Goal: Task Accomplishment & Management: Manage account settings

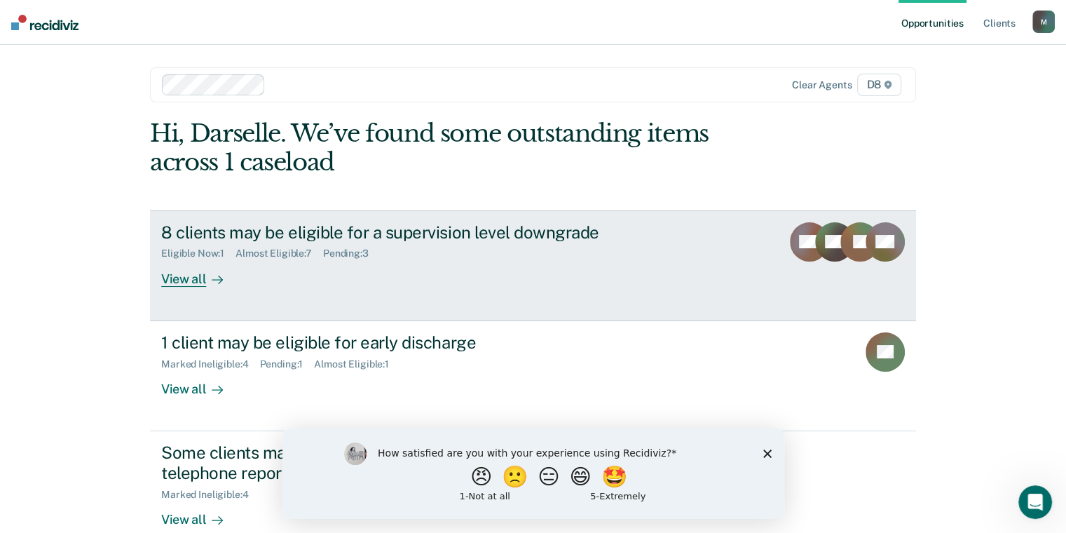
click at [206, 278] on div at bounding box center [214, 279] width 17 height 16
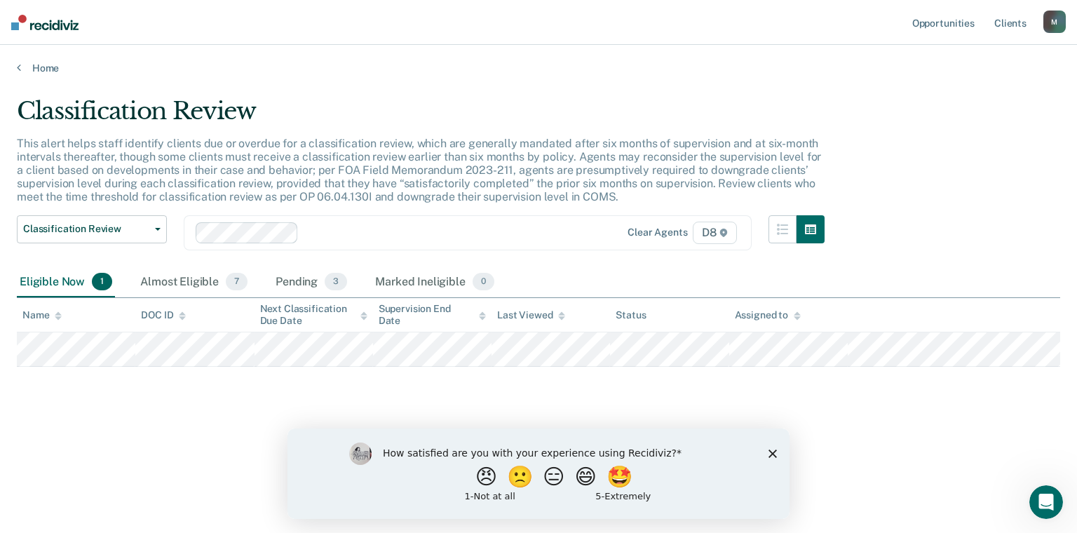
click at [770, 454] on icon "Close survey" at bounding box center [772, 453] width 8 height 8
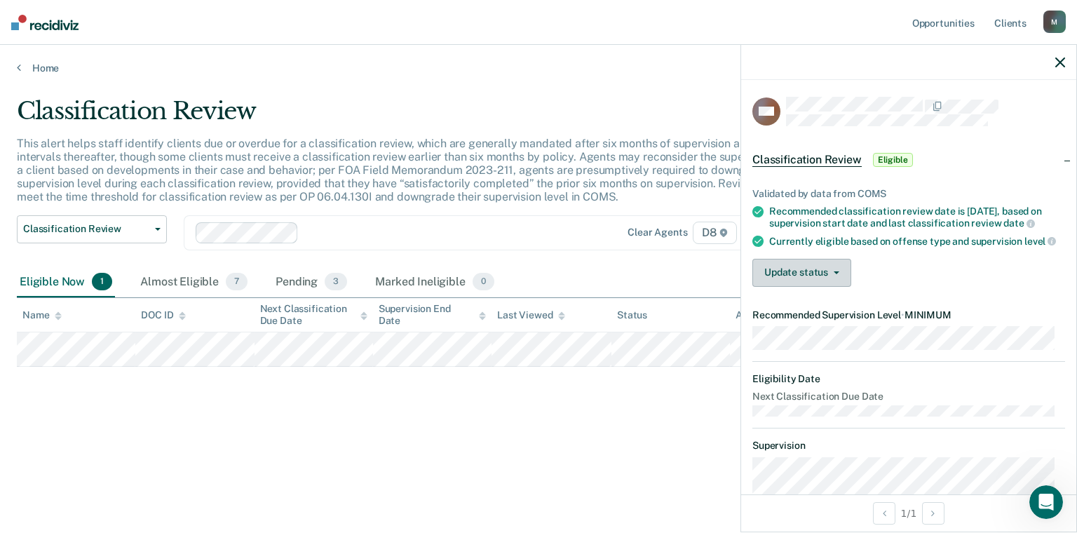
click at [820, 287] on button "Update status" at bounding box center [801, 273] width 99 height 28
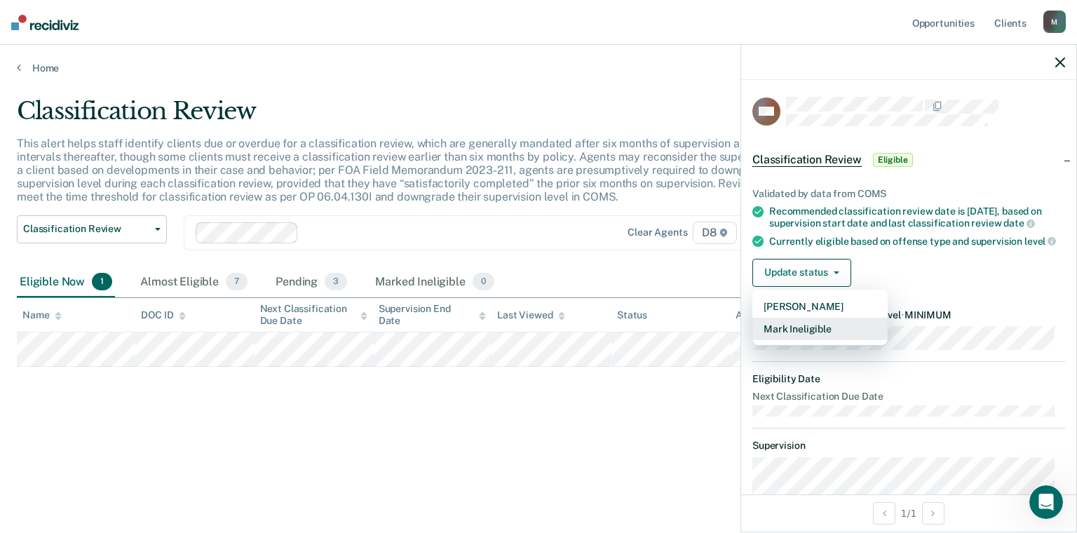
click at [803, 340] on button "Mark Ineligible" at bounding box center [819, 329] width 135 height 22
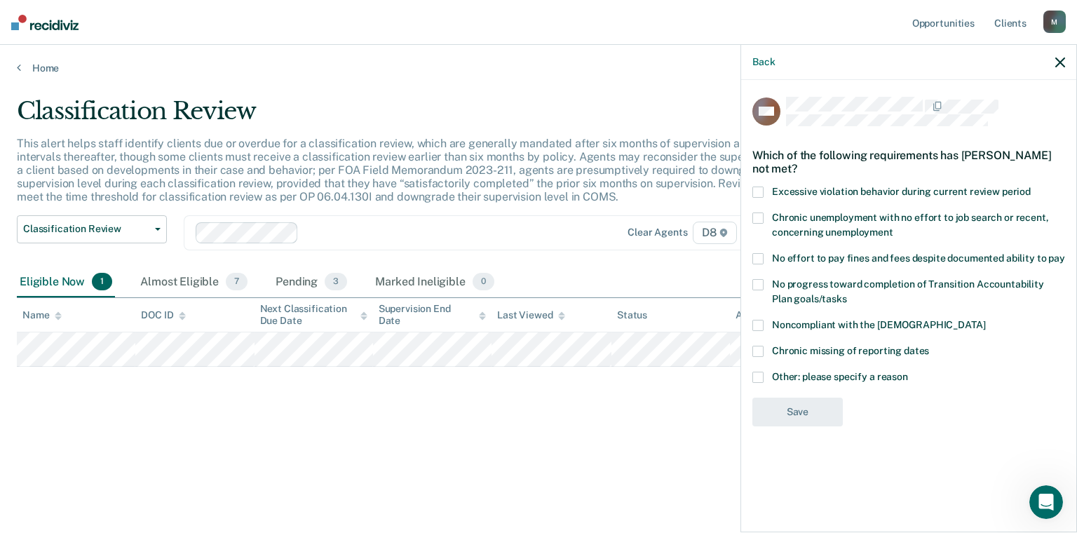
click at [758, 191] on span at bounding box center [757, 191] width 11 height 11
click at [1030, 186] on input "Excessive violation behavior during current review period" at bounding box center [1030, 186] width 0 height 0
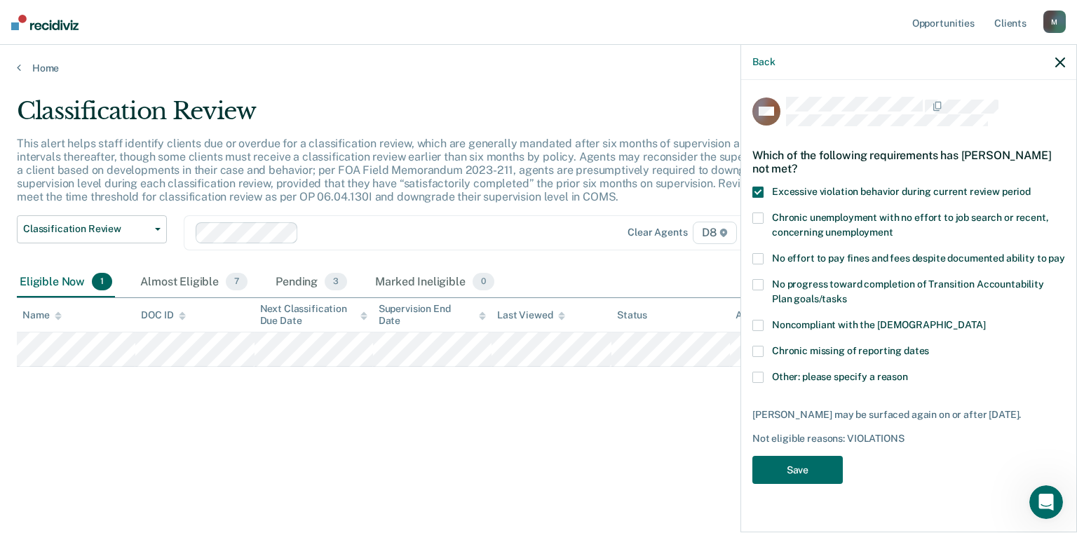
drag, startPoint x: 761, startPoint y: 369, endPoint x: 771, endPoint y: 383, distance: 17.5
click at [771, 383] on label "Other: please specify a reason" at bounding box center [908, 379] width 313 height 15
click at [908, 372] on input "Other: please specify a reason" at bounding box center [908, 372] width 0 height 0
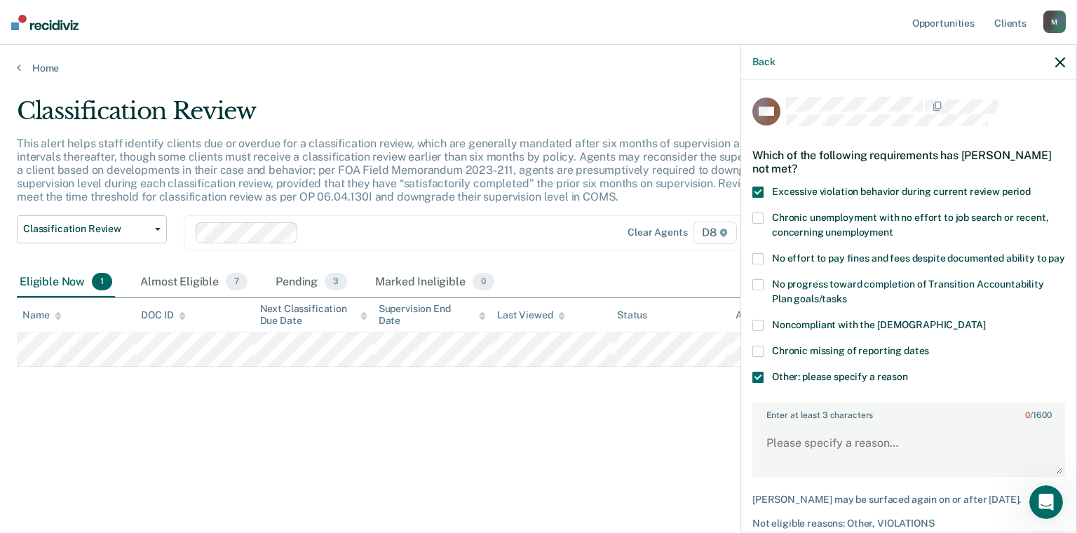
click at [763, 334] on label "Noncompliant with the [DEMOGRAPHIC_DATA]" at bounding box center [908, 327] width 313 height 15
click at [985, 320] on input "Noncompliant with the [DEMOGRAPHIC_DATA]" at bounding box center [985, 320] width 0 height 0
click at [755, 331] on span at bounding box center [757, 325] width 11 height 11
click at [985, 320] on input "Noncompliant with the [DEMOGRAPHIC_DATA]" at bounding box center [985, 320] width 0 height 0
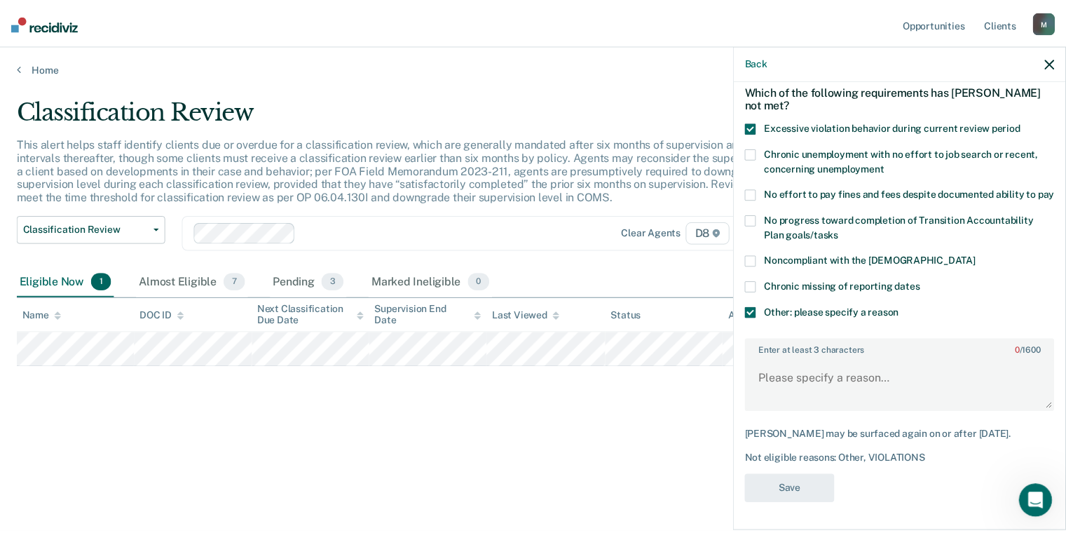
scroll to position [88, 0]
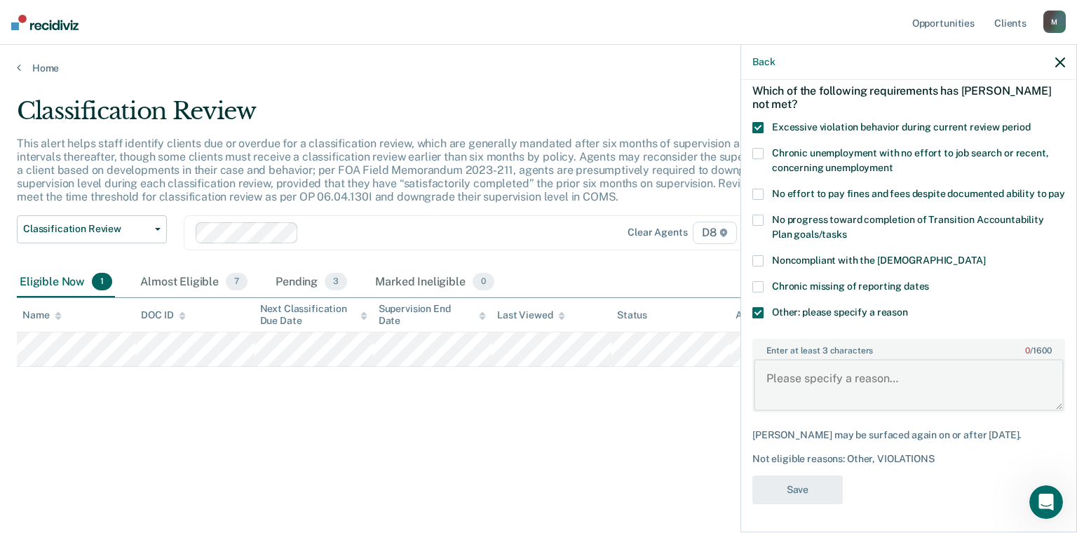
click at [834, 379] on textarea "Enter at least 3 characters 0 / 1600" at bounding box center [909, 385] width 310 height 52
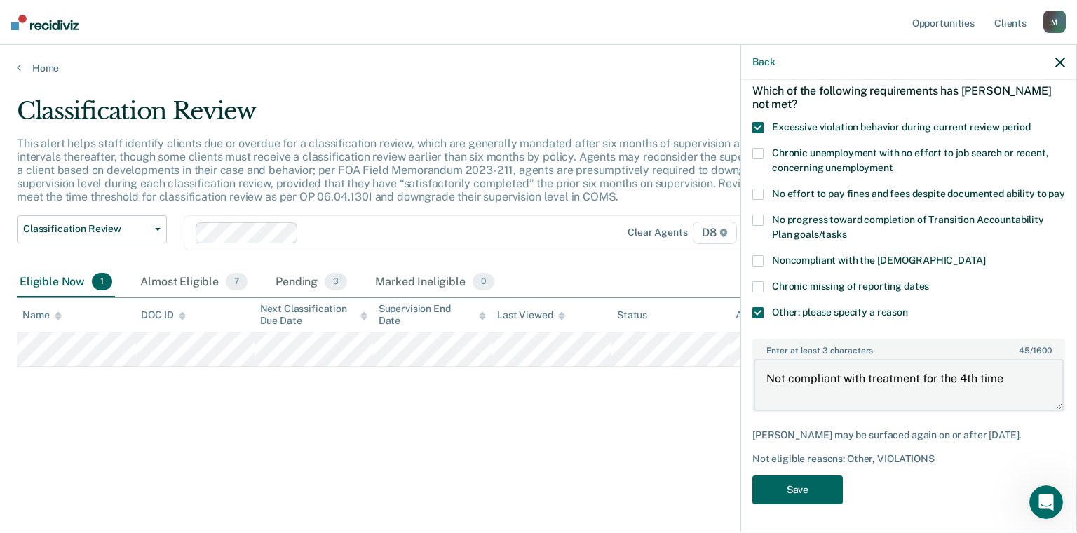
type textarea "Not compliant with treatment for the 4th time"
click at [819, 491] on button "Save" at bounding box center [797, 489] width 90 height 29
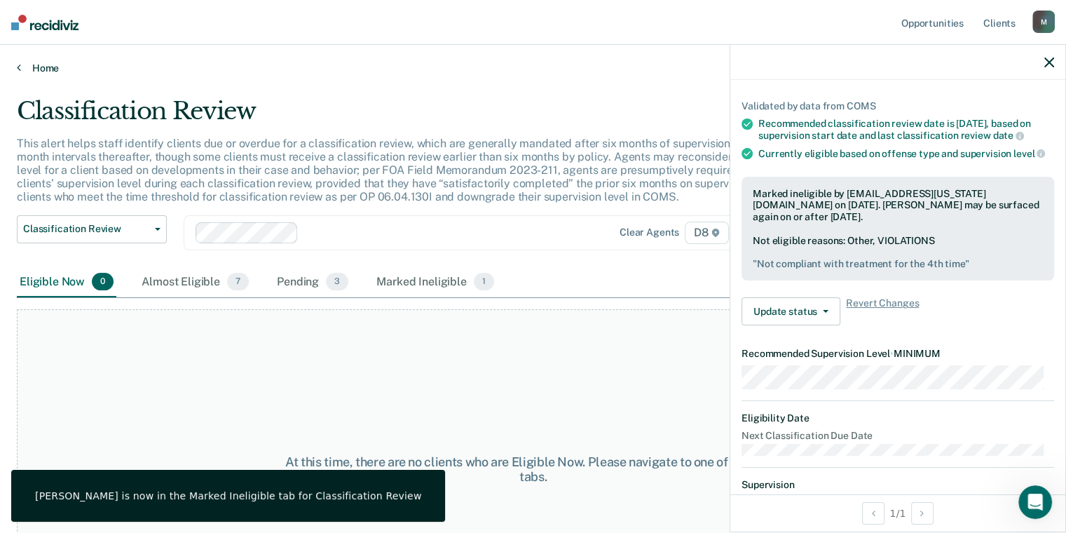
click at [40, 67] on link "Home" at bounding box center [533, 68] width 1033 height 13
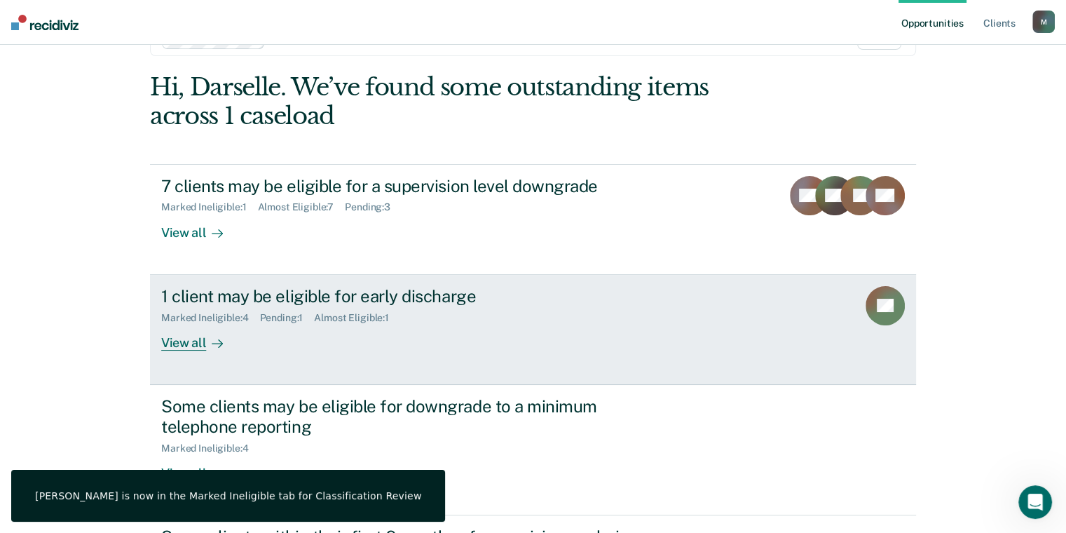
scroll to position [70, 0]
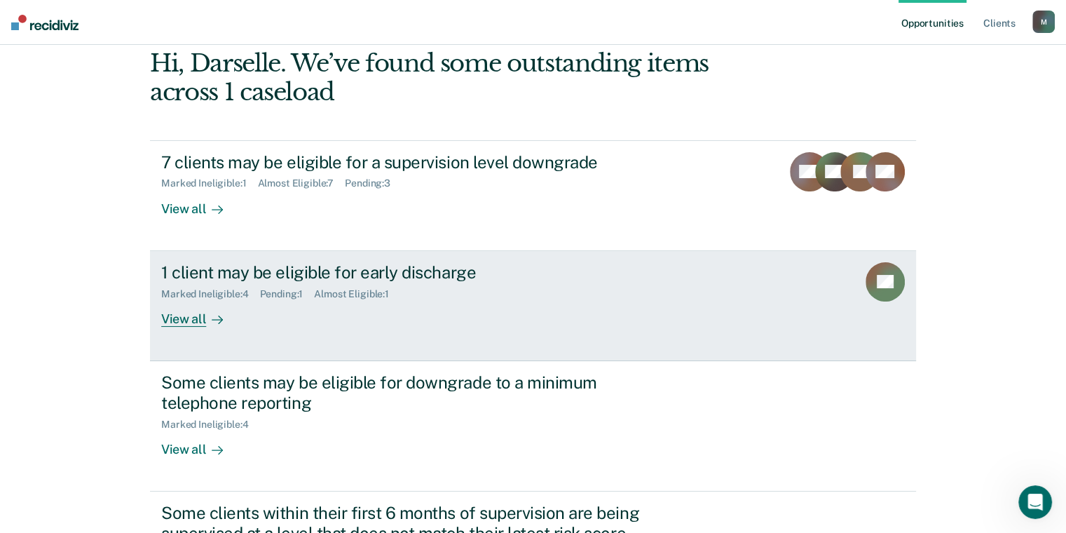
click at [229, 273] on div "1 client may be eligible for early discharge" at bounding box center [407, 272] width 492 height 20
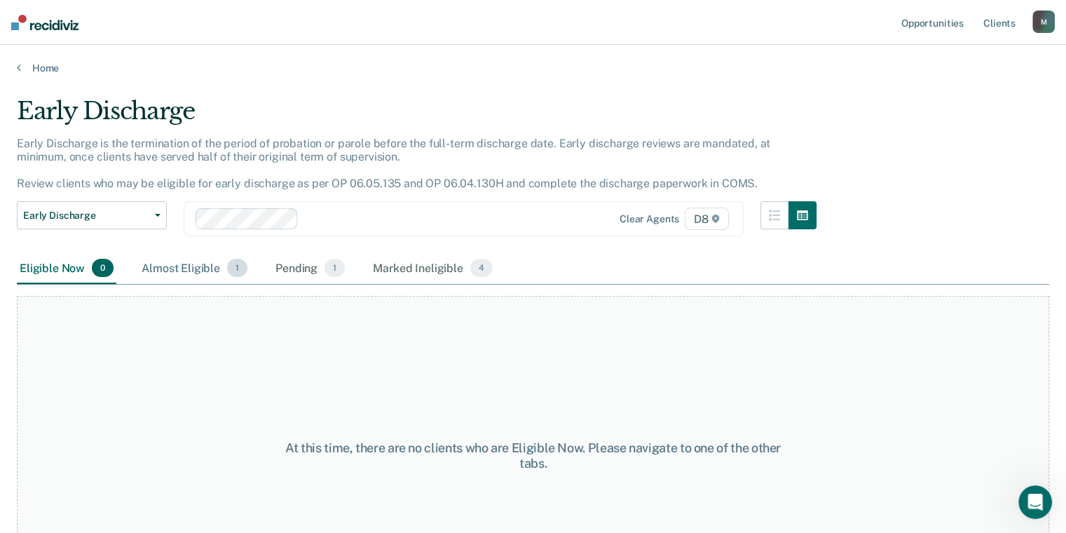
click at [196, 266] on div "Almost Eligible 1" at bounding box center [194, 268] width 111 height 31
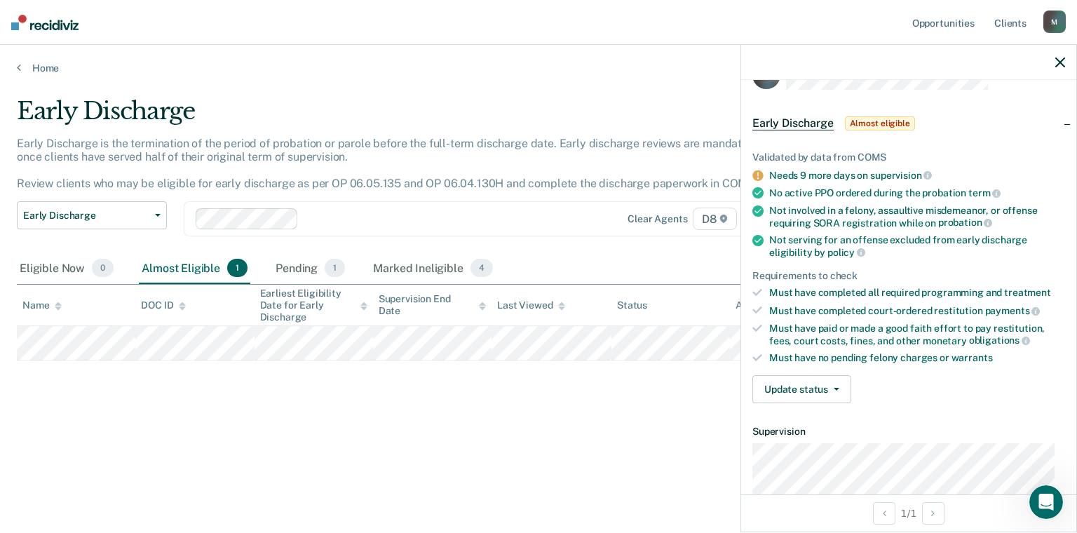
scroll to position [70, 0]
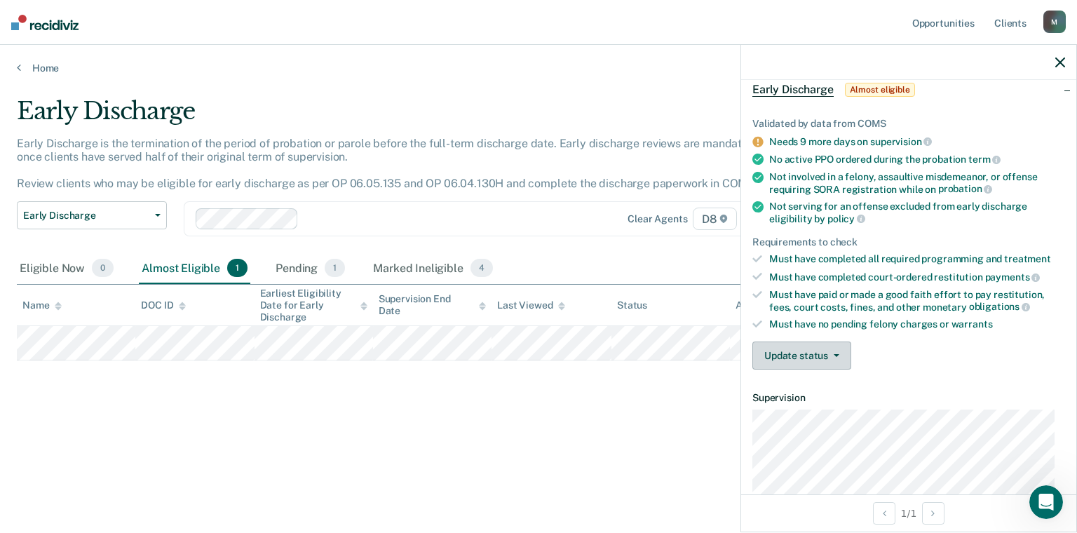
click at [836, 354] on icon "button" at bounding box center [836, 355] width 6 height 3
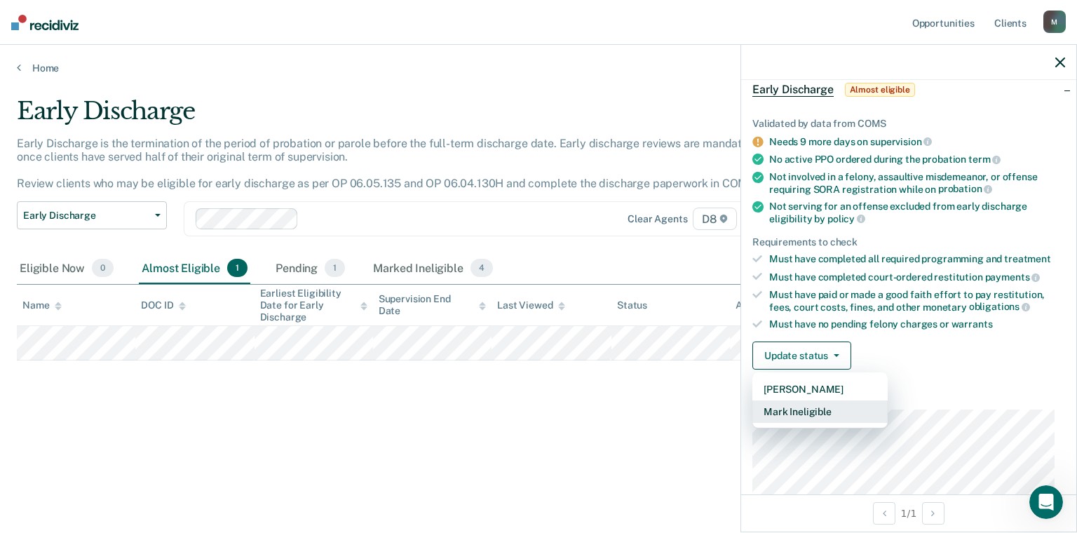
click at [808, 407] on button "Mark Ineligible" at bounding box center [819, 411] width 135 height 22
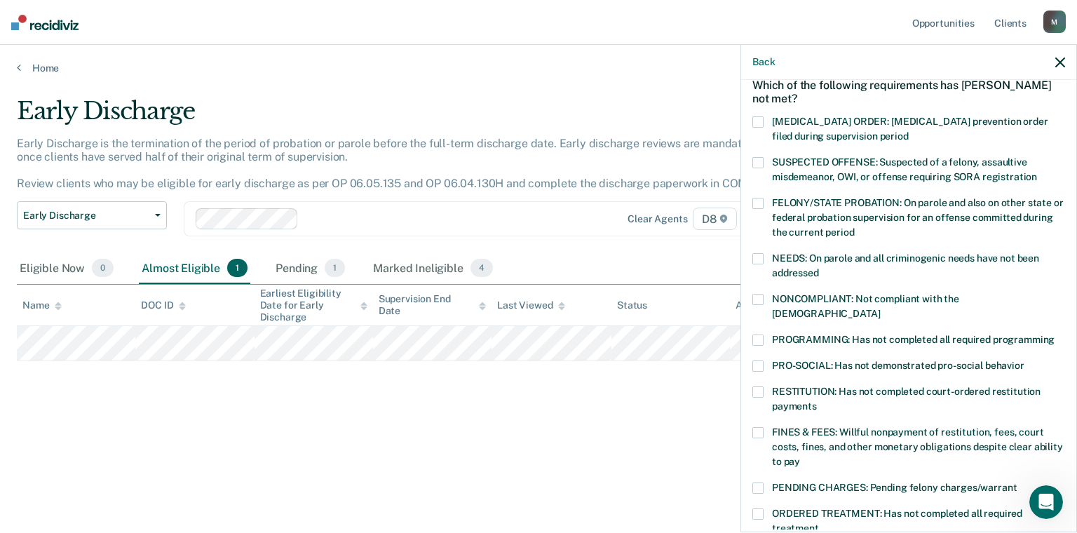
click at [757, 317] on div "NONCOMPLIANT: Not compliant with the [DEMOGRAPHIC_DATA]" at bounding box center [908, 314] width 313 height 41
click at [759, 334] on span at bounding box center [757, 339] width 11 height 11
click at [1054, 334] on input "PROGRAMMING: Has not completed all required programming" at bounding box center [1054, 334] width 0 height 0
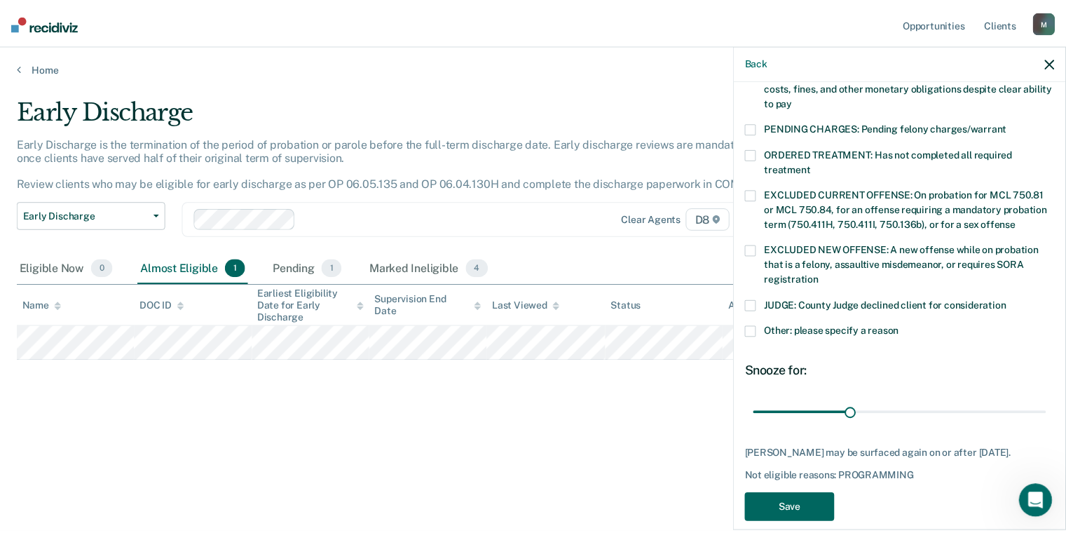
scroll to position [432, 0]
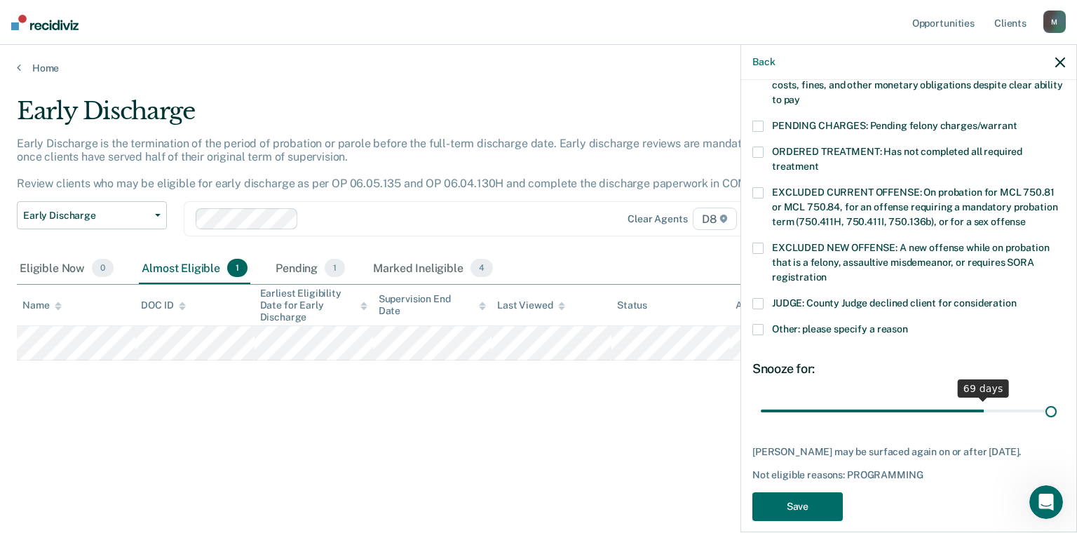
drag, startPoint x: 857, startPoint y: 395, endPoint x: 1076, endPoint y: 399, distance: 218.7
type input "90"
click at [1056, 399] on input "range" at bounding box center [909, 411] width 296 height 25
click at [802, 492] on button "Save" at bounding box center [797, 506] width 90 height 29
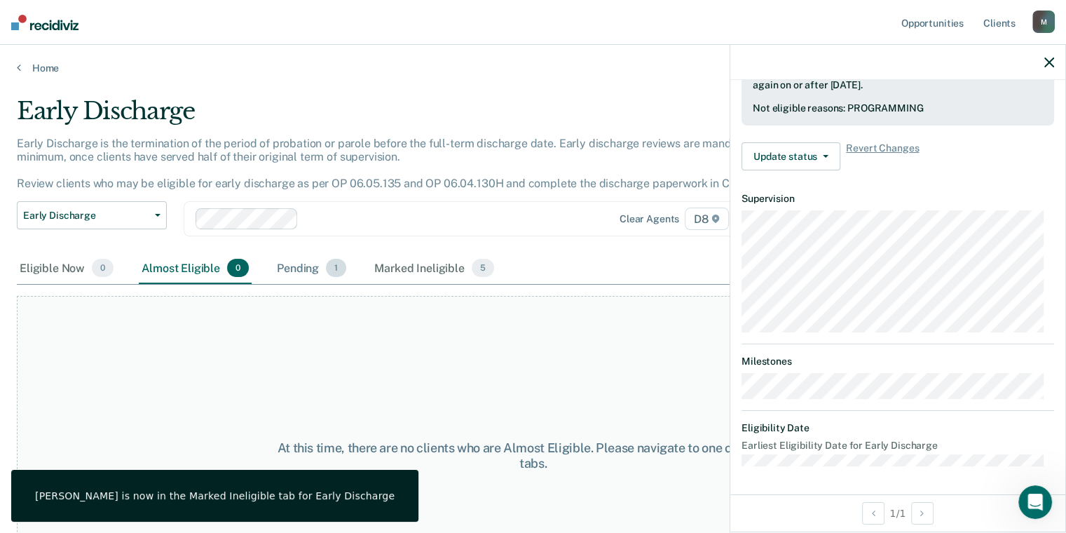
scroll to position [367, 0]
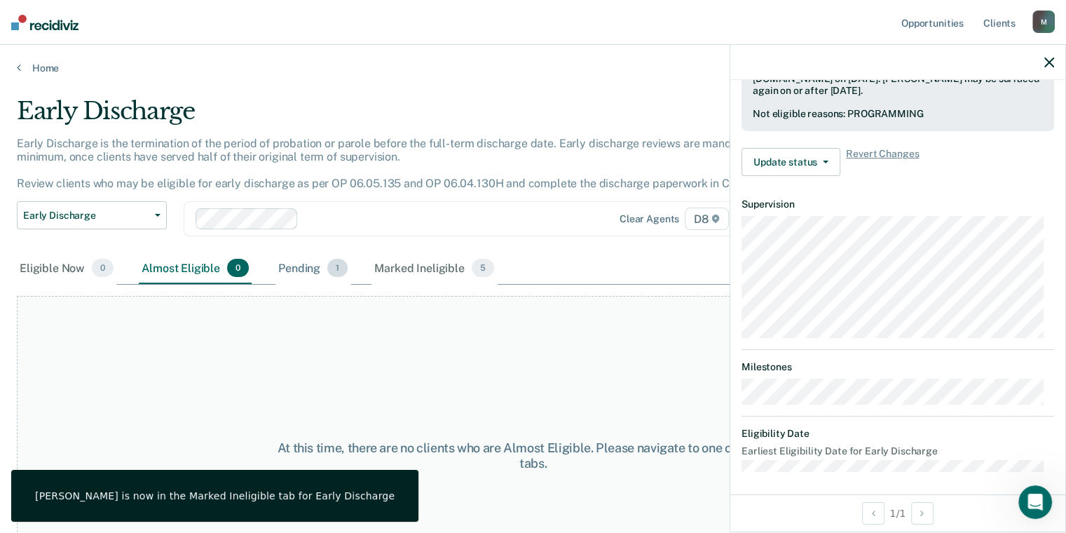
click at [325, 275] on div "Pending 1" at bounding box center [312, 268] width 75 height 31
click at [319, 271] on div "Pending 1" at bounding box center [311, 268] width 75 height 31
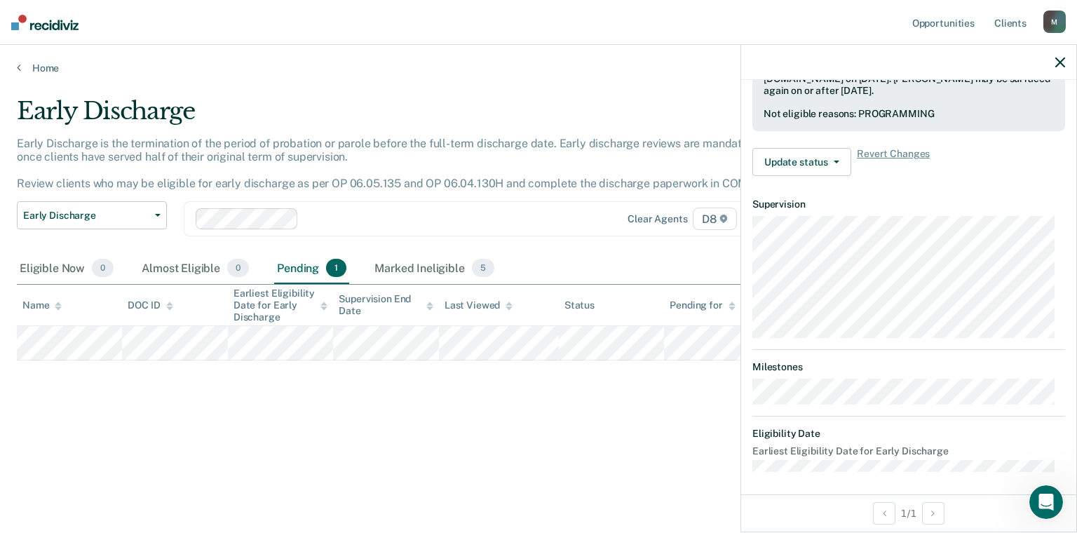
click at [344, 409] on div "Early Discharge Early Discharge is the termination of the period of probation o…" at bounding box center [538, 262] width 1043 height 331
click at [42, 68] on link "Home" at bounding box center [538, 68] width 1043 height 13
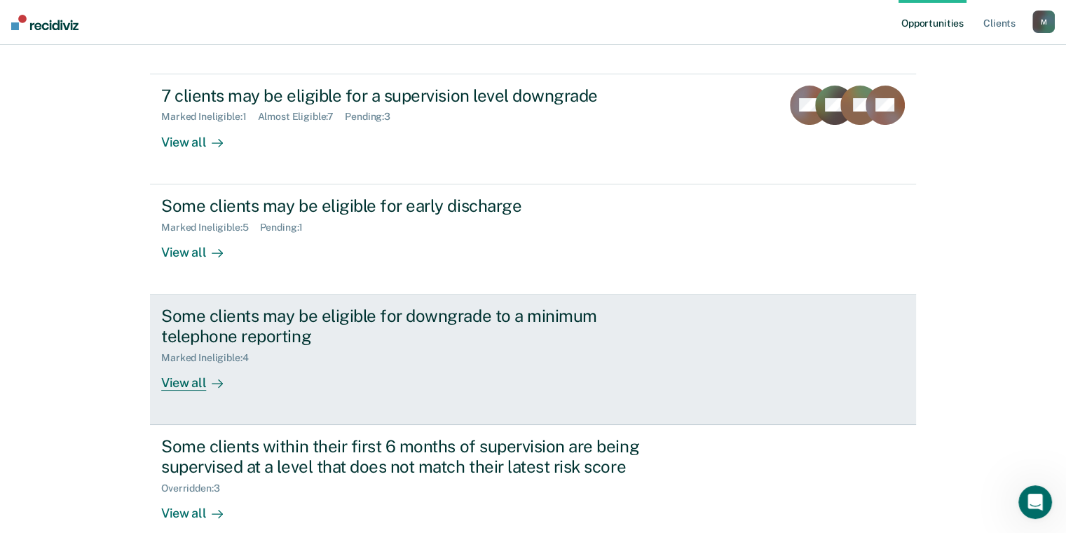
scroll to position [140, 0]
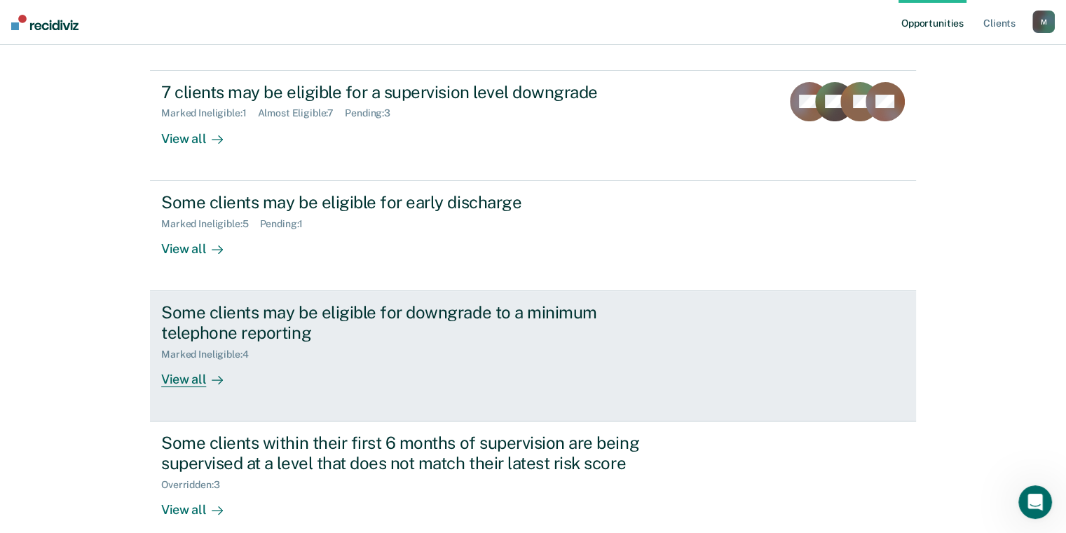
click at [269, 348] on div "Marked Ineligible : 4" at bounding box center [407, 352] width 492 height 18
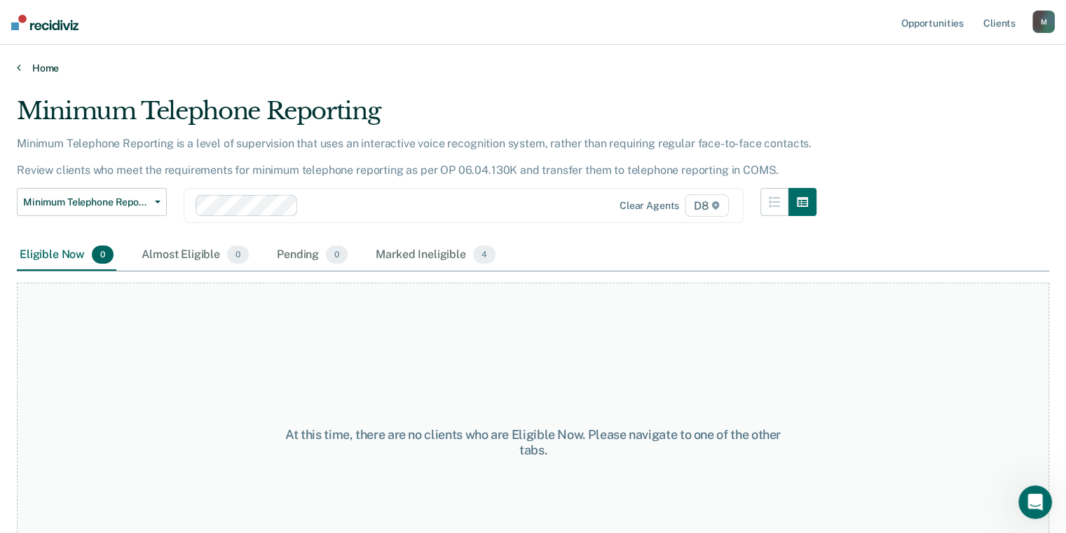
click at [28, 68] on link "Home" at bounding box center [533, 68] width 1033 height 13
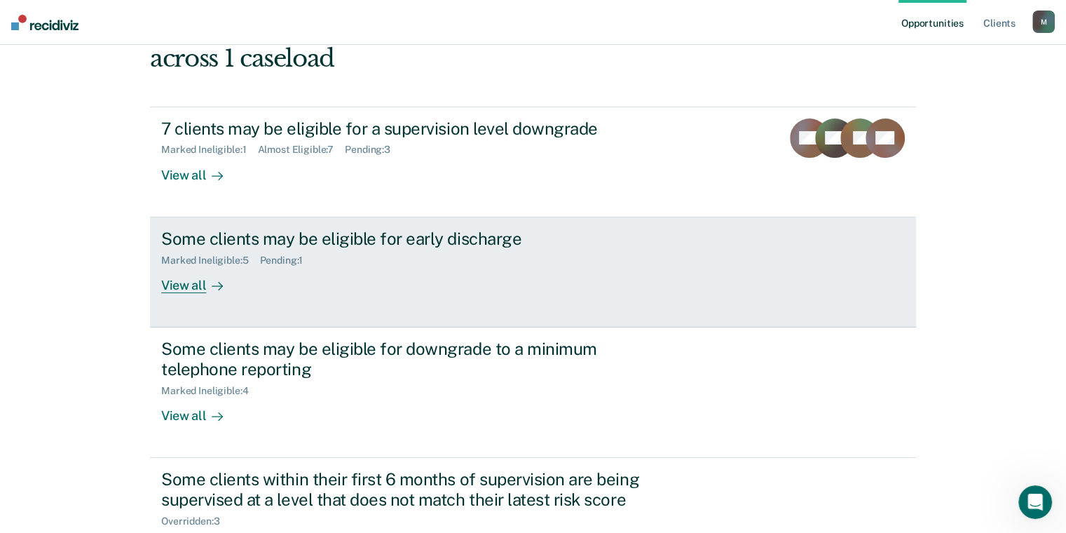
scroll to position [214, 0]
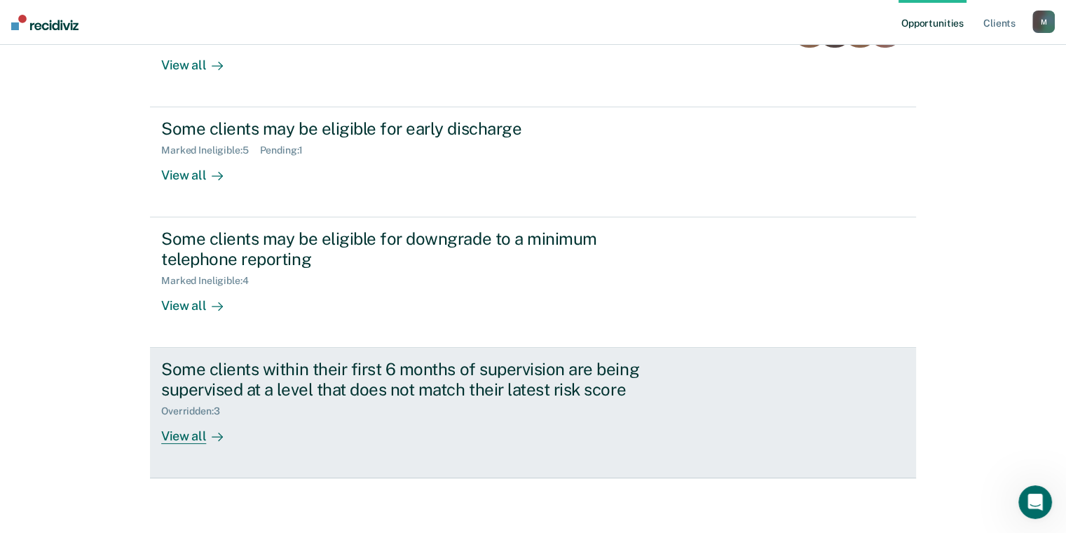
click at [266, 400] on div "Overridden : 3" at bounding box center [407, 409] width 492 height 18
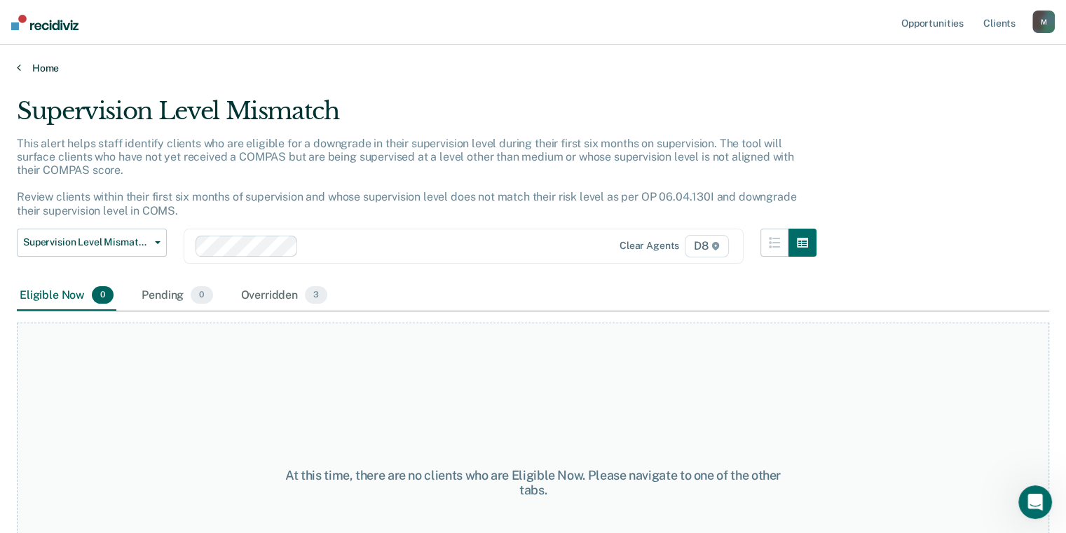
click at [46, 70] on link "Home" at bounding box center [533, 68] width 1033 height 13
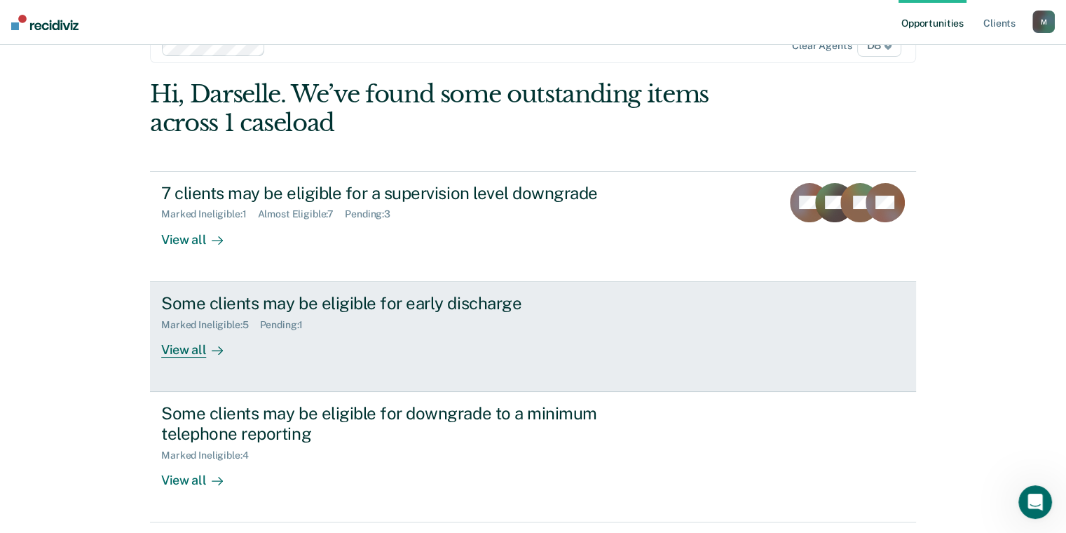
scroll to position [70, 0]
